Goal: Transaction & Acquisition: Obtain resource

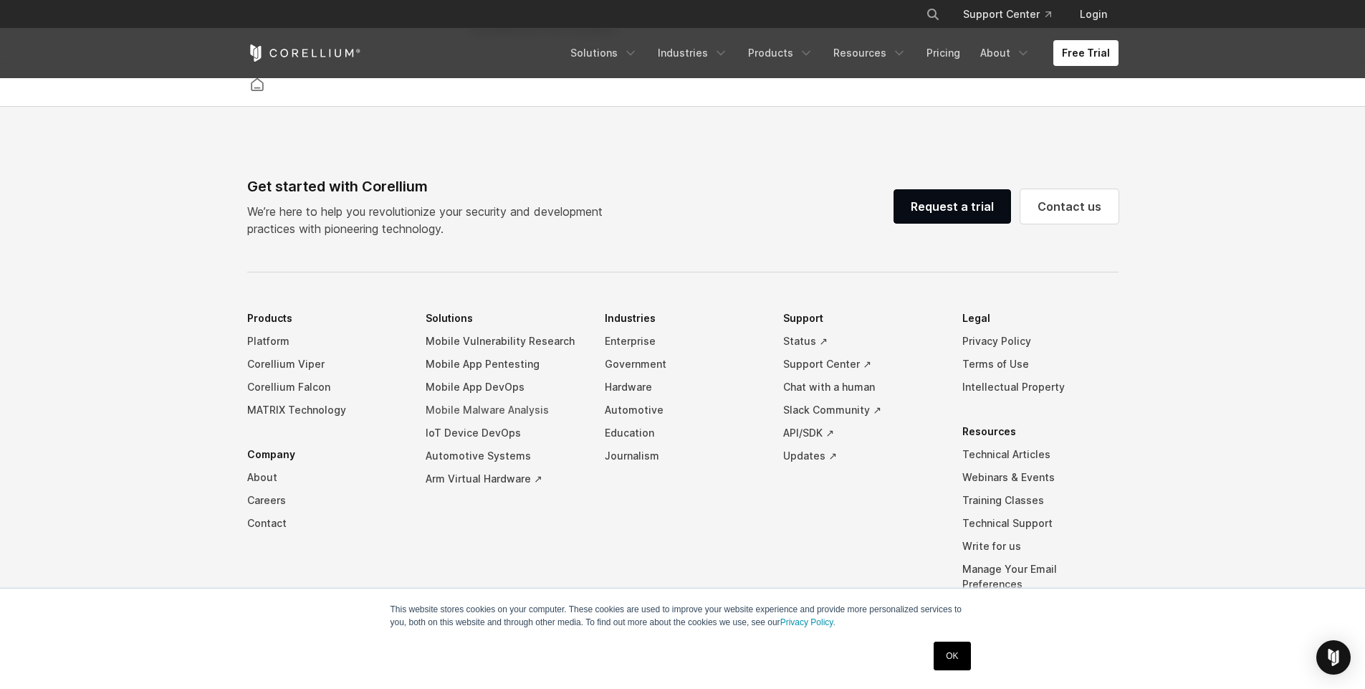
scroll to position [3353, 0]
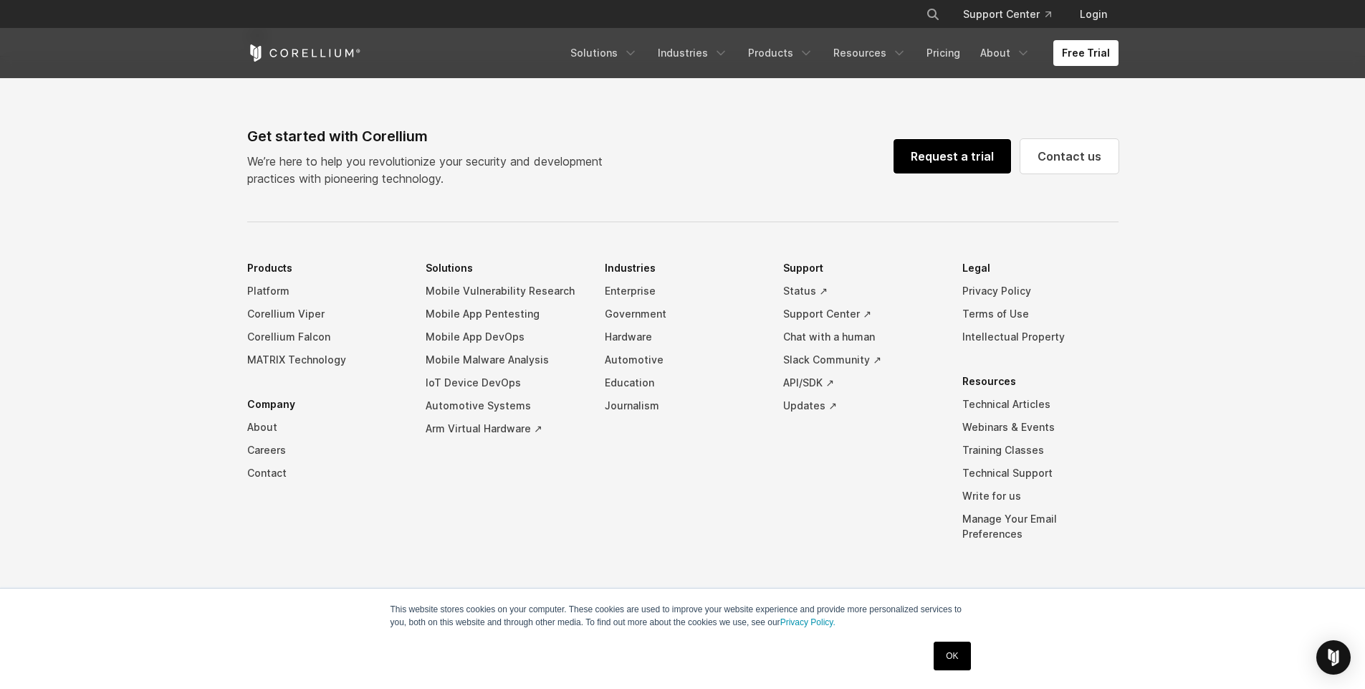
click at [959, 173] on link "Request a trial" at bounding box center [953, 156] width 118 height 34
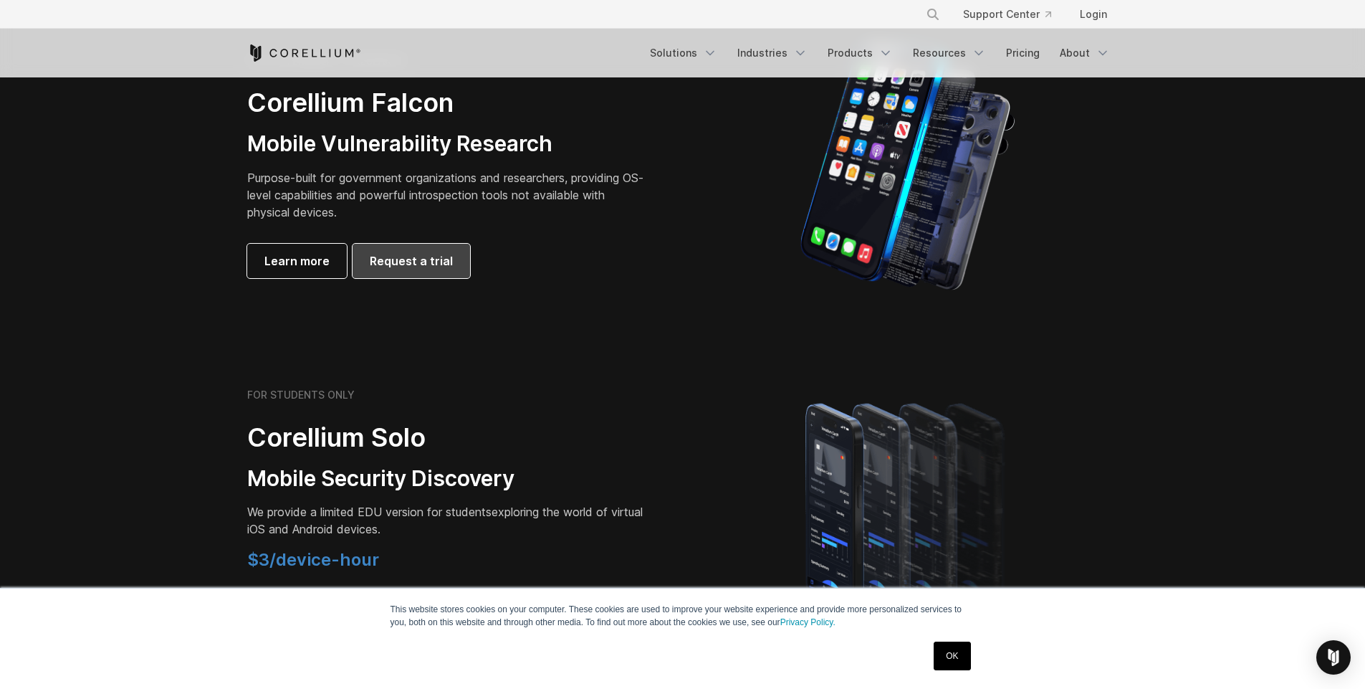
scroll to position [688, 0]
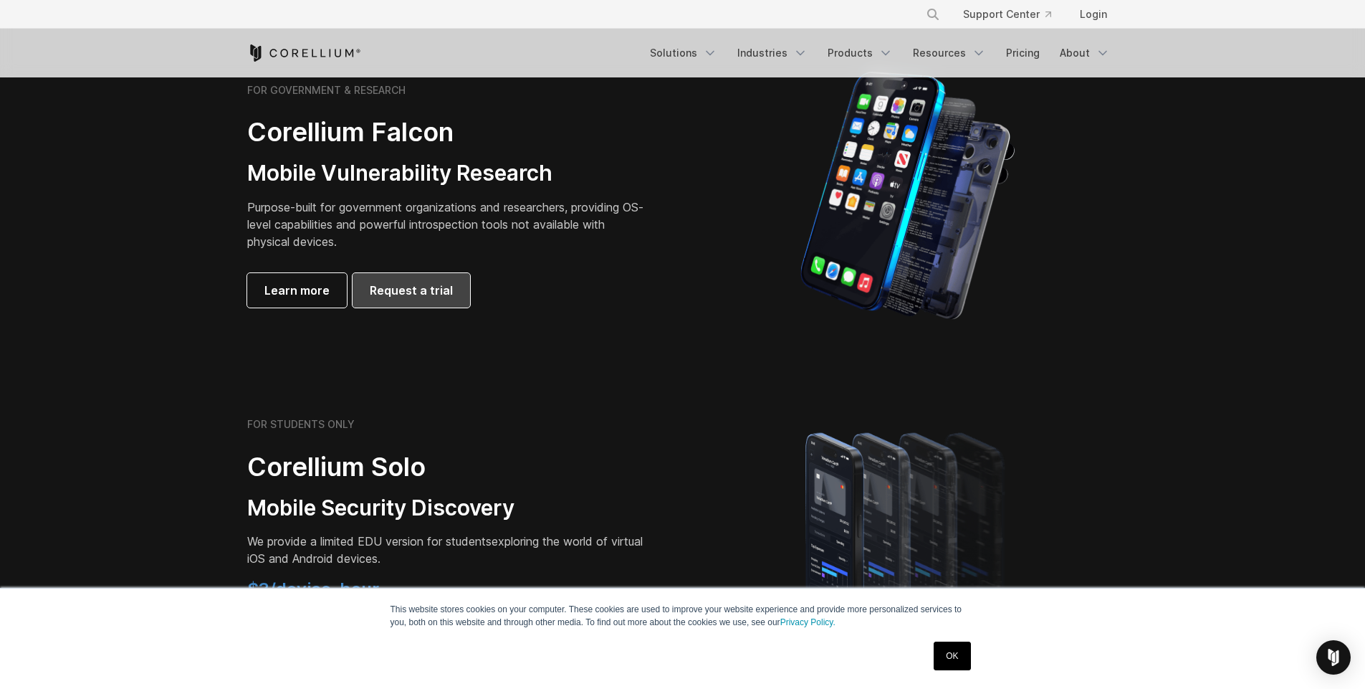
click at [404, 282] on span "Request a trial" at bounding box center [411, 290] width 83 height 17
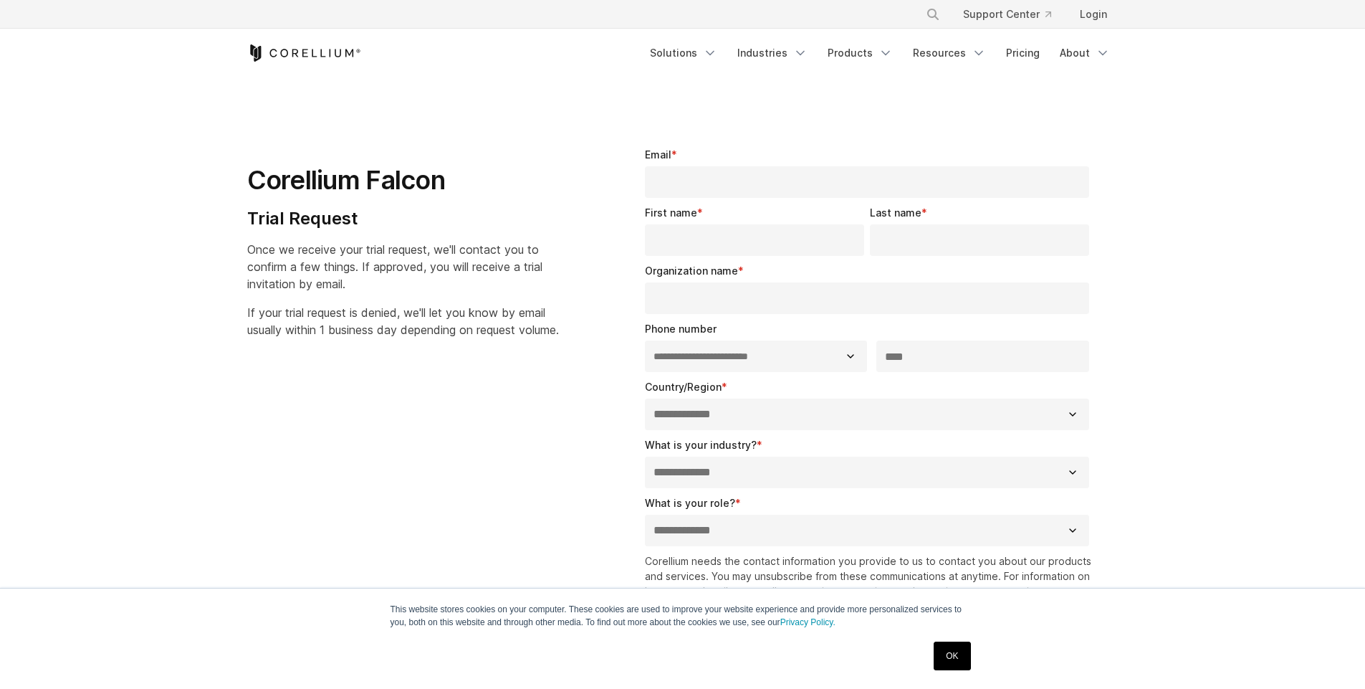
select select "**"
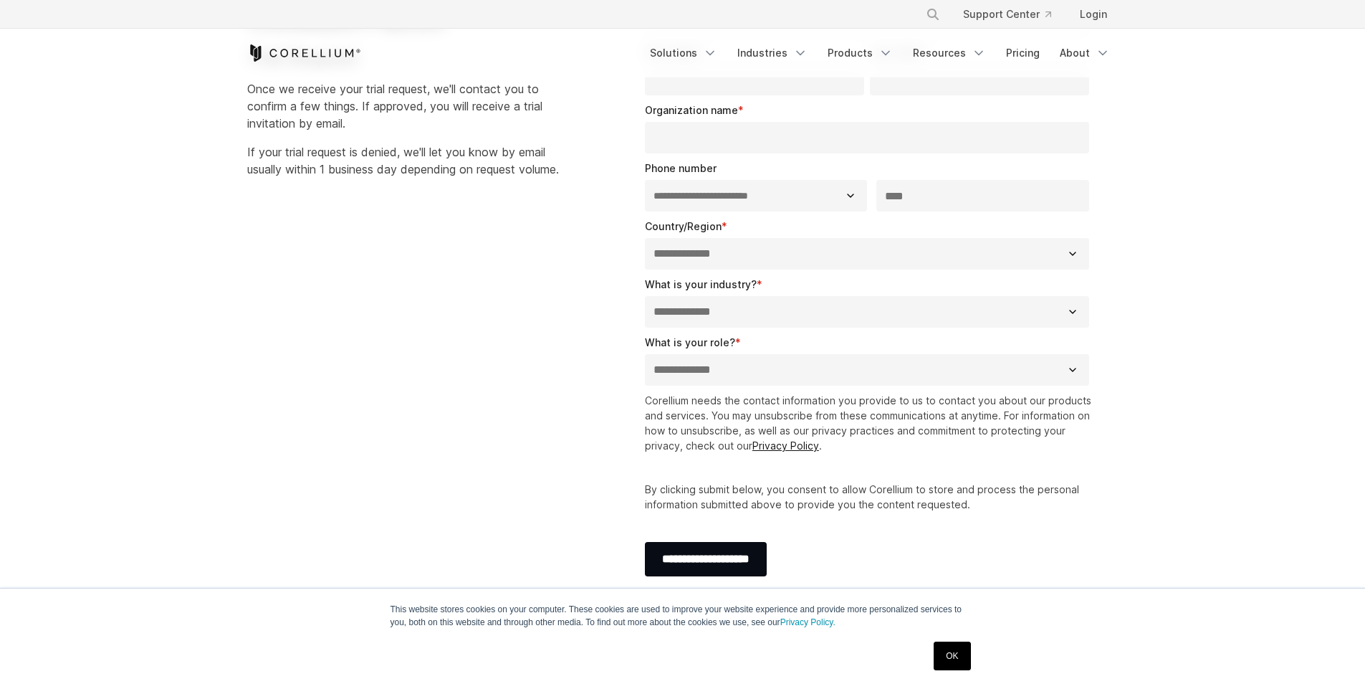
scroll to position [86, 0]
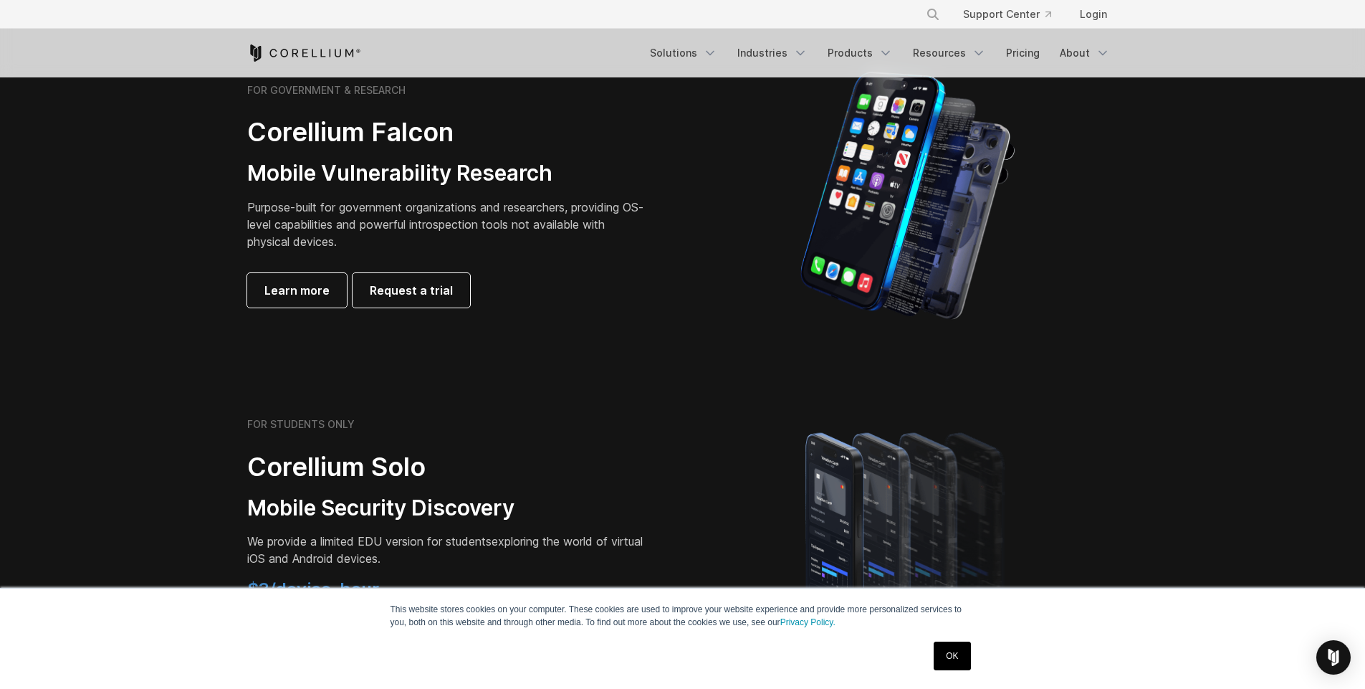
click at [953, 648] on link "OK" at bounding box center [952, 655] width 37 height 29
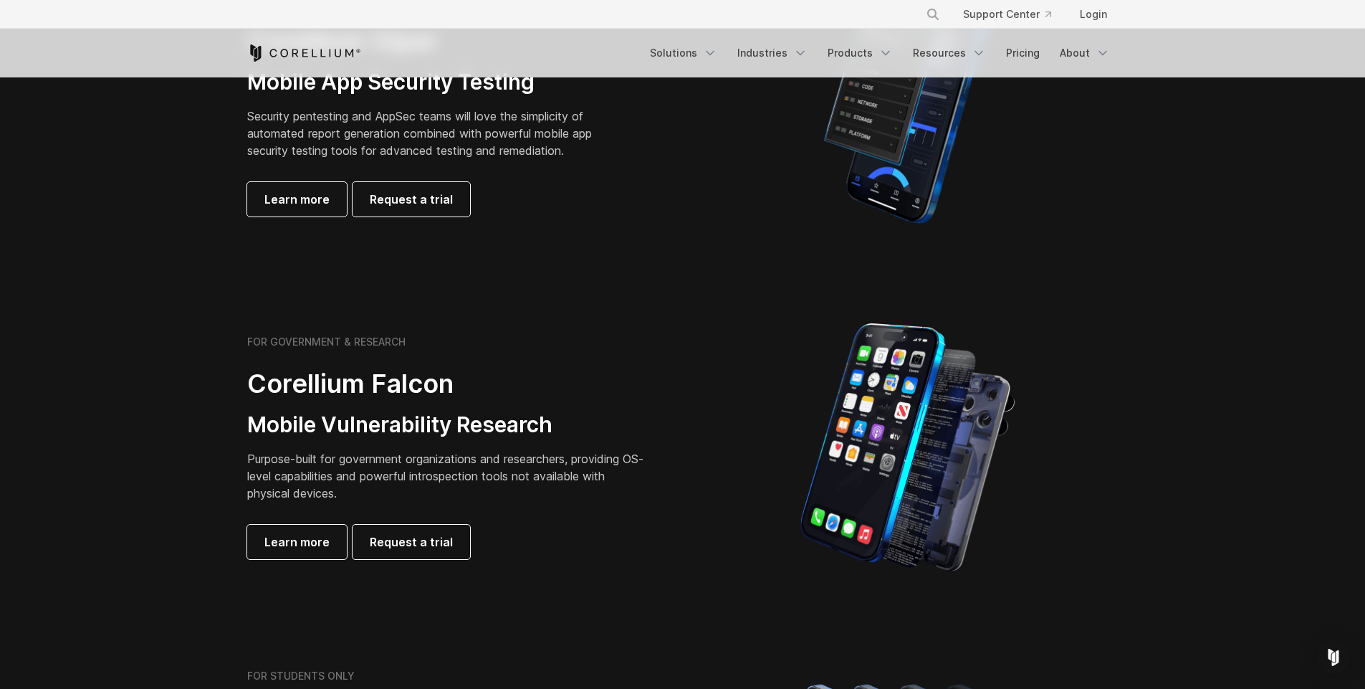
scroll to position [516, 0]
